Goal: Communication & Community: Answer question/provide support

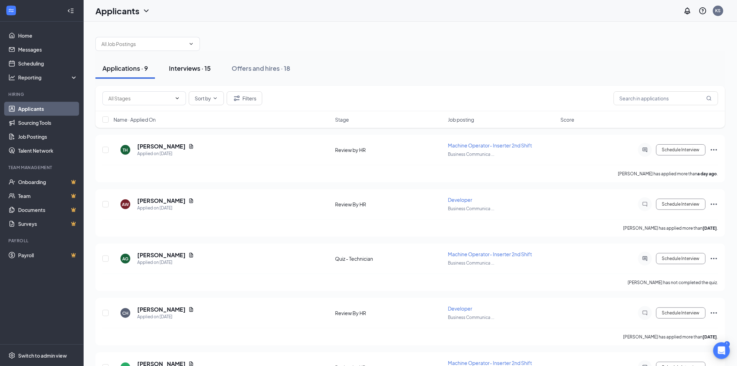
click at [180, 68] on div "Interviews · 15" at bounding box center [190, 68] width 42 height 9
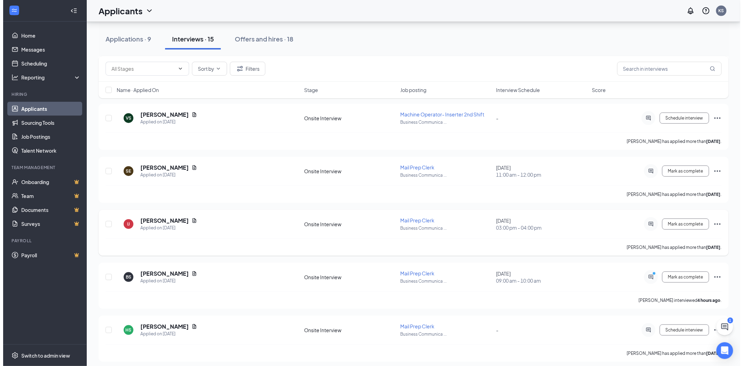
scroll to position [193, 0]
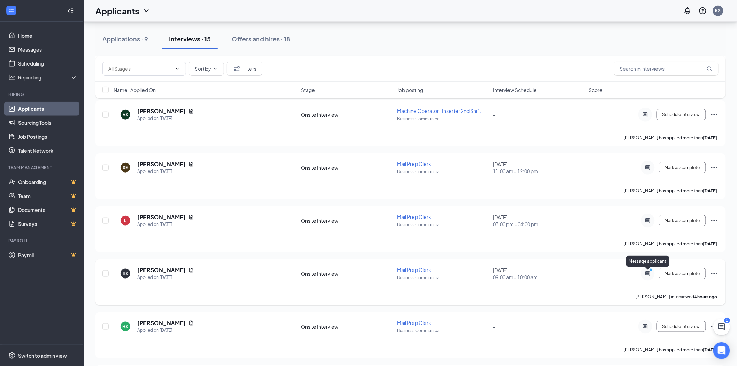
click at [648, 273] on icon "PrimaryDot" at bounding box center [652, 271] width 8 height 6
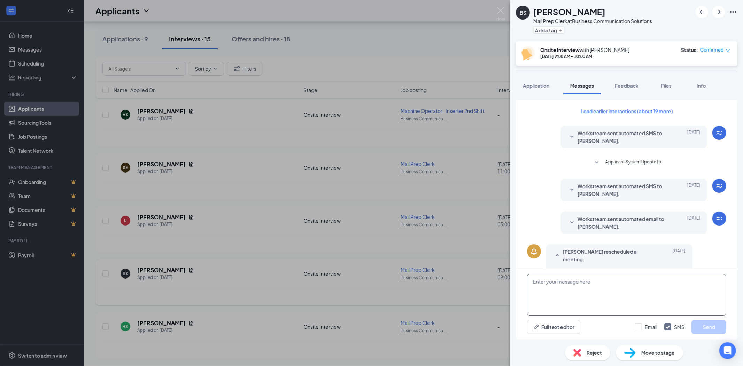
click at [558, 281] on textarea at bounding box center [626, 295] width 199 height 42
click at [537, 287] on textarea "Hi [PERSON_NAME]," at bounding box center [626, 295] width 199 height 42
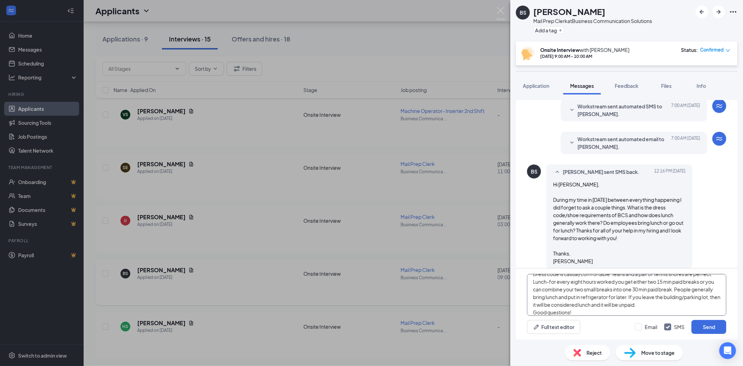
scroll to position [23, 0]
type textarea "Hi [PERSON_NAME], Dress code is casual/comfortable. Jeans and a pair of tennis …"
click at [715, 327] on button "Send" at bounding box center [708, 327] width 35 height 14
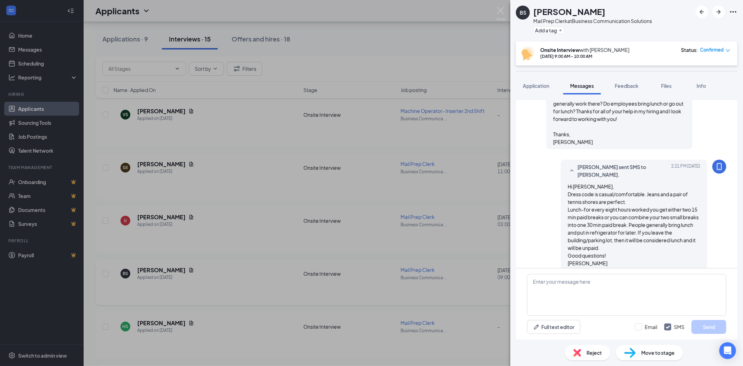
scroll to position [376, 0]
